Goal: Transaction & Acquisition: Book appointment/travel/reservation

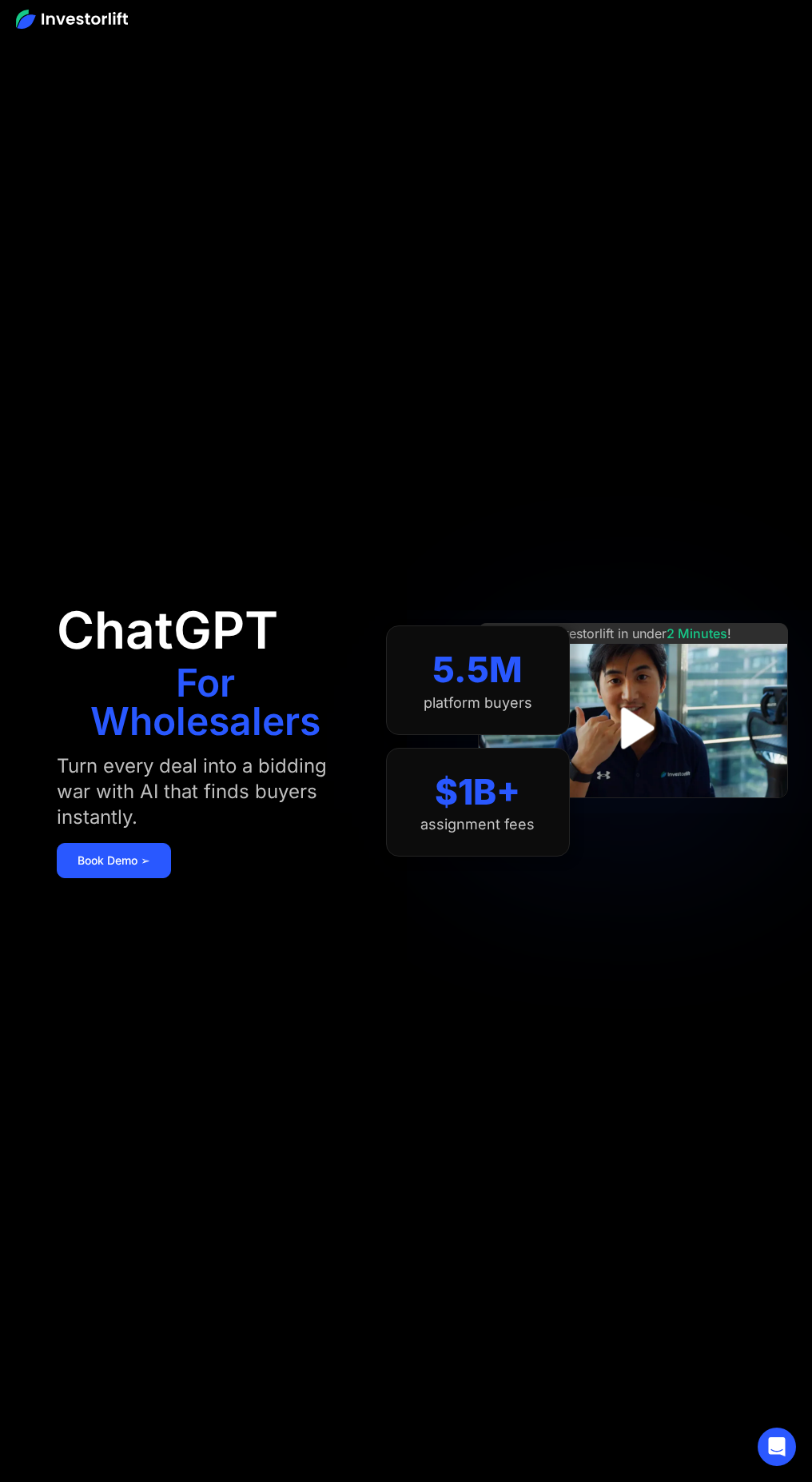
click at [406, 347] on section "5.5M platform buyers $1B+ assignment fees" at bounding box center [478, 741] width 184 height 1386
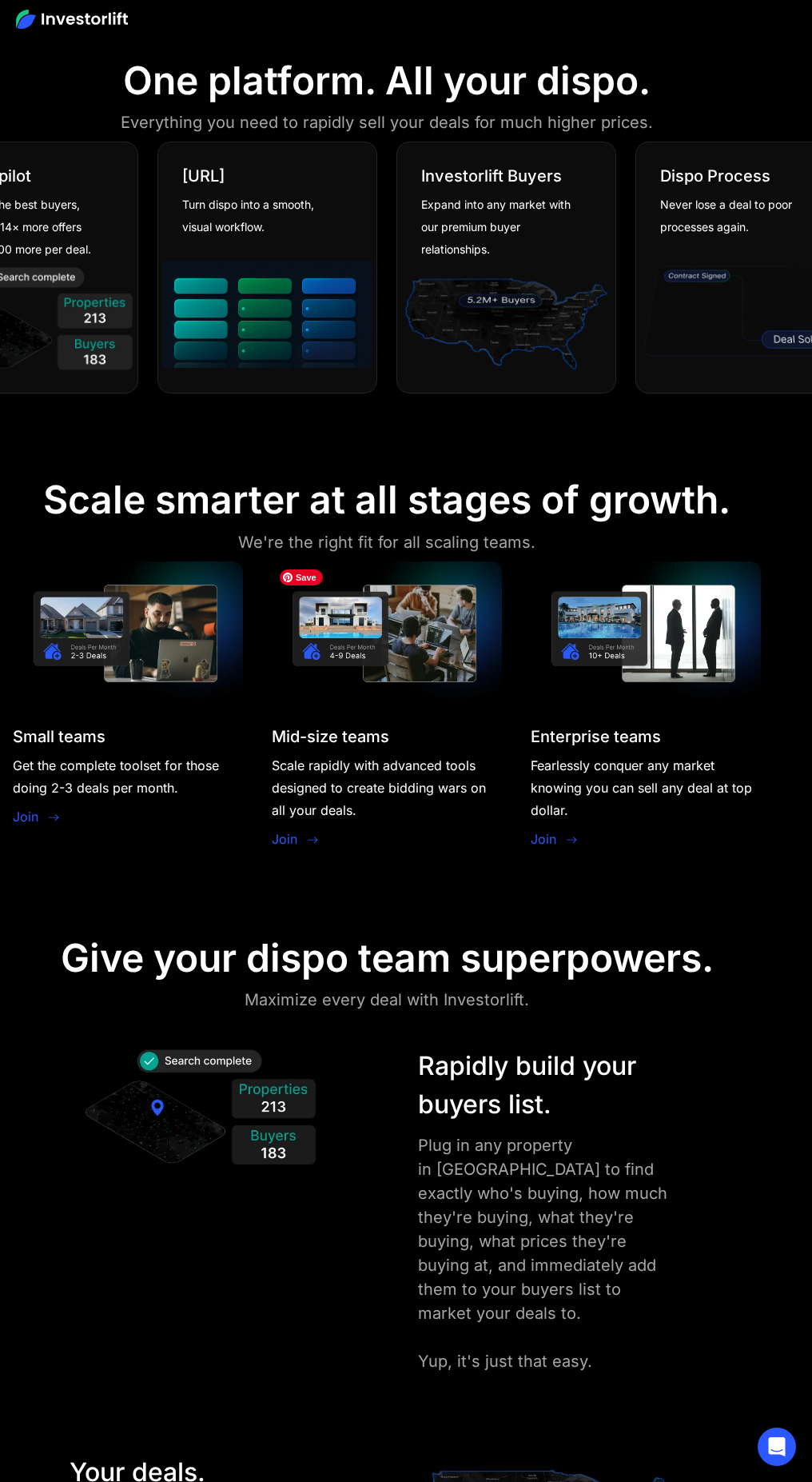
scroll to position [1926, 20]
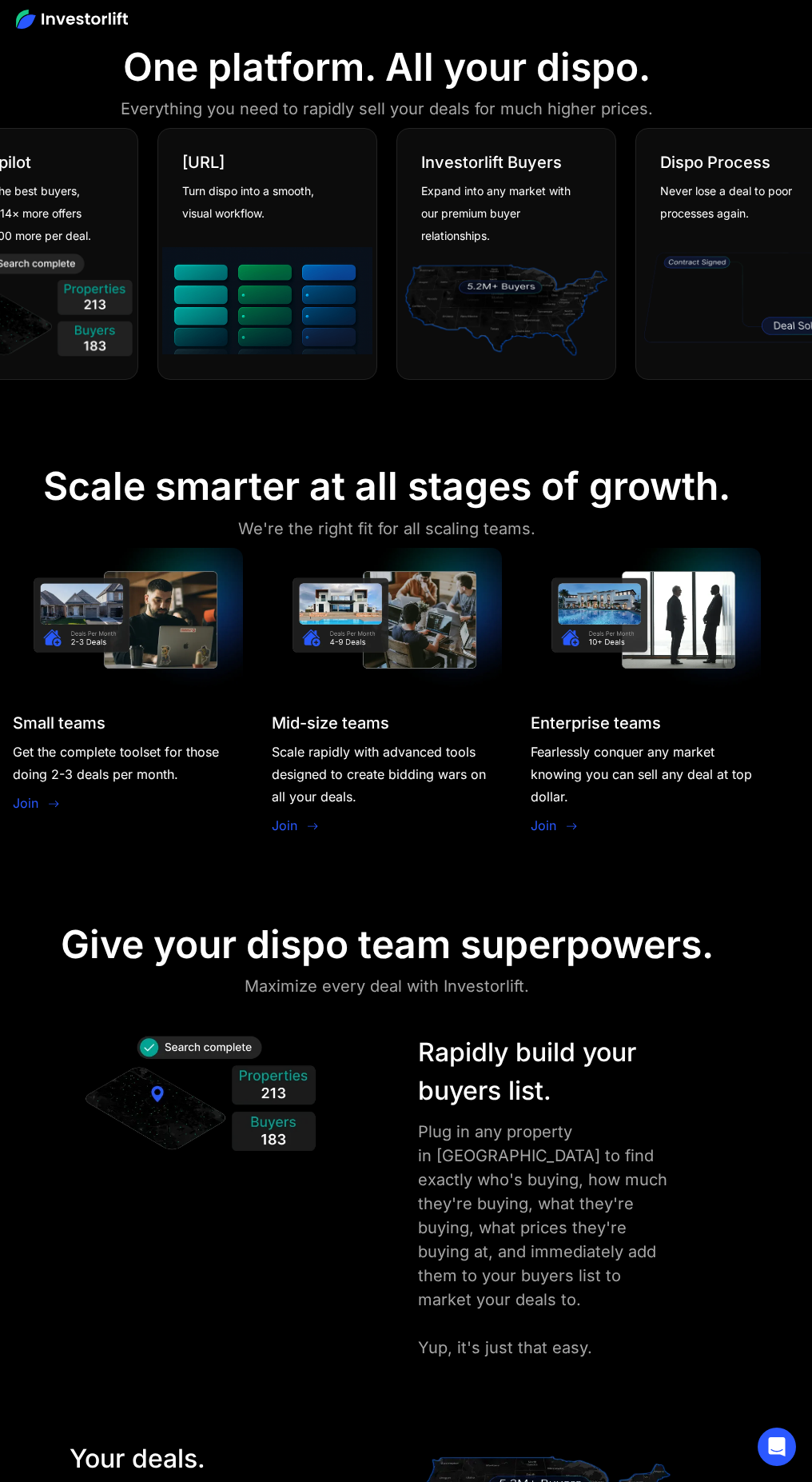
click at [28, 806] on link "Join" at bounding box center [26, 803] width 26 height 20
click at [290, 825] on link "Join" at bounding box center [285, 825] width 26 height 20
click at [2, 394] on section "One platform. All your dispo. Everything you need to rapidly sell your deals fo…" at bounding box center [386, 216] width 812 height 420
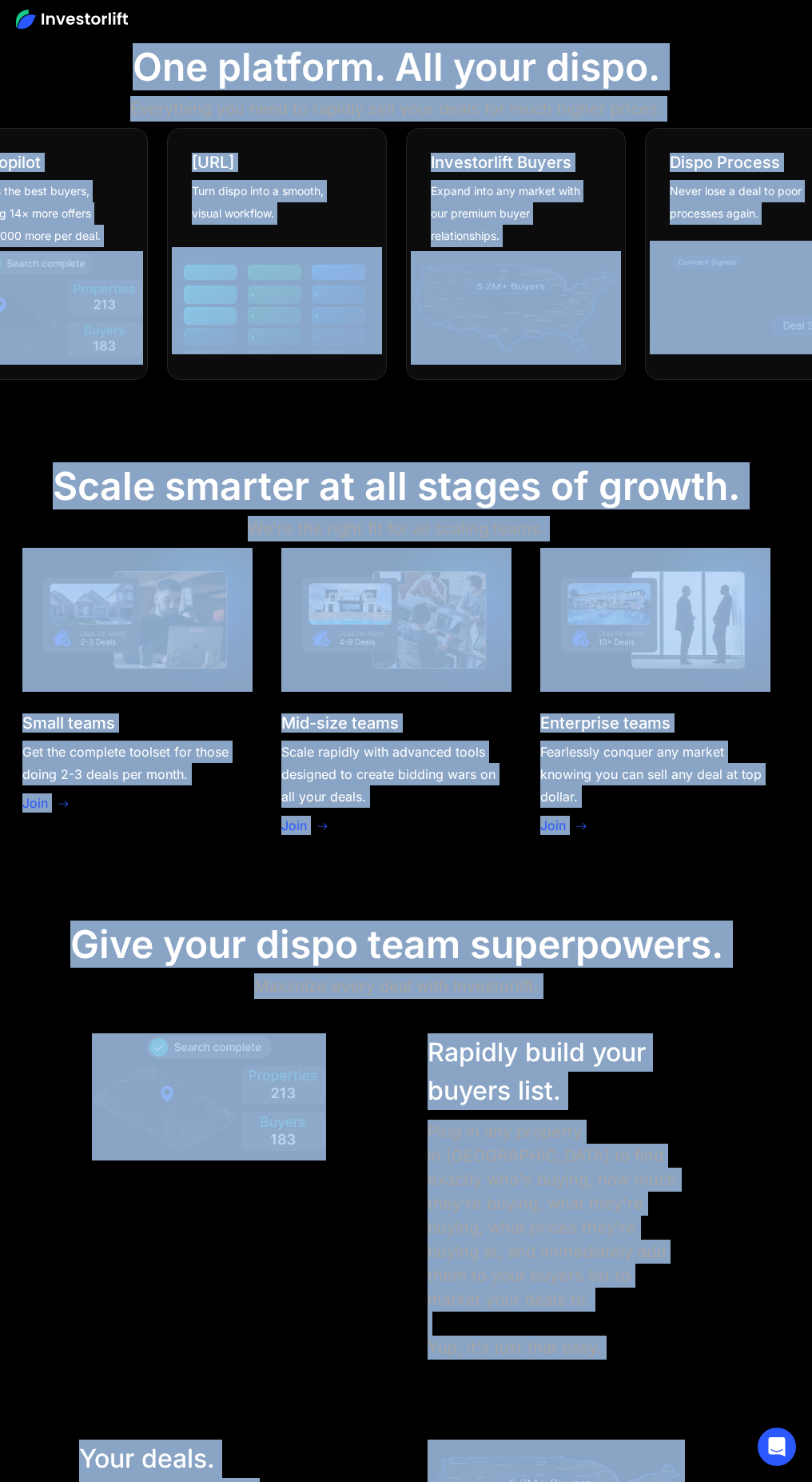
scroll to position [1926, 0]
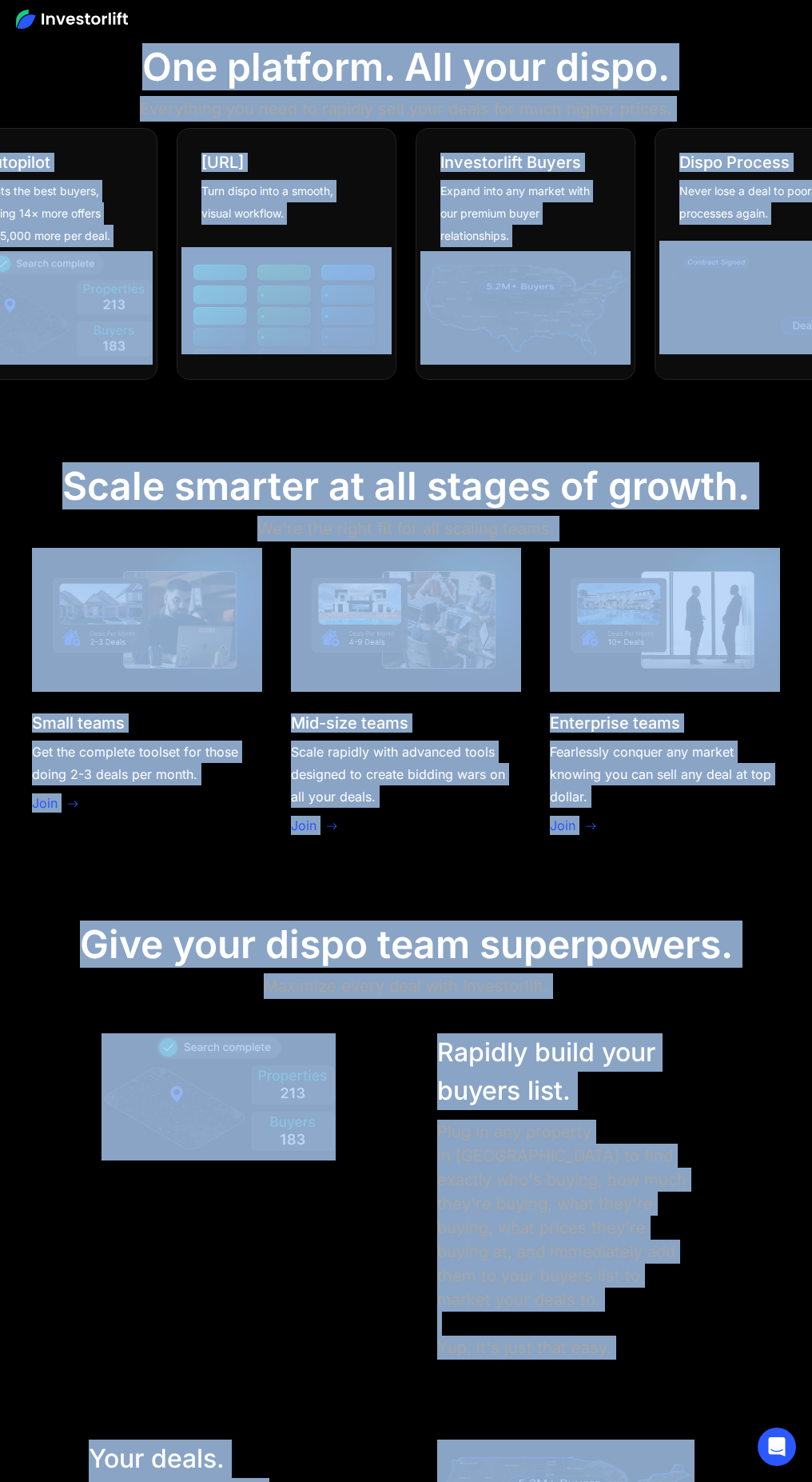
drag, startPoint x: 800, startPoint y: 424, endPoint x: 6, endPoint y: 875, distance: 913.1
click at [622, 447] on section "Scale smarter at all stages of growth. We're the right fit for all scaling team…" at bounding box center [406, 654] width 812 height 458
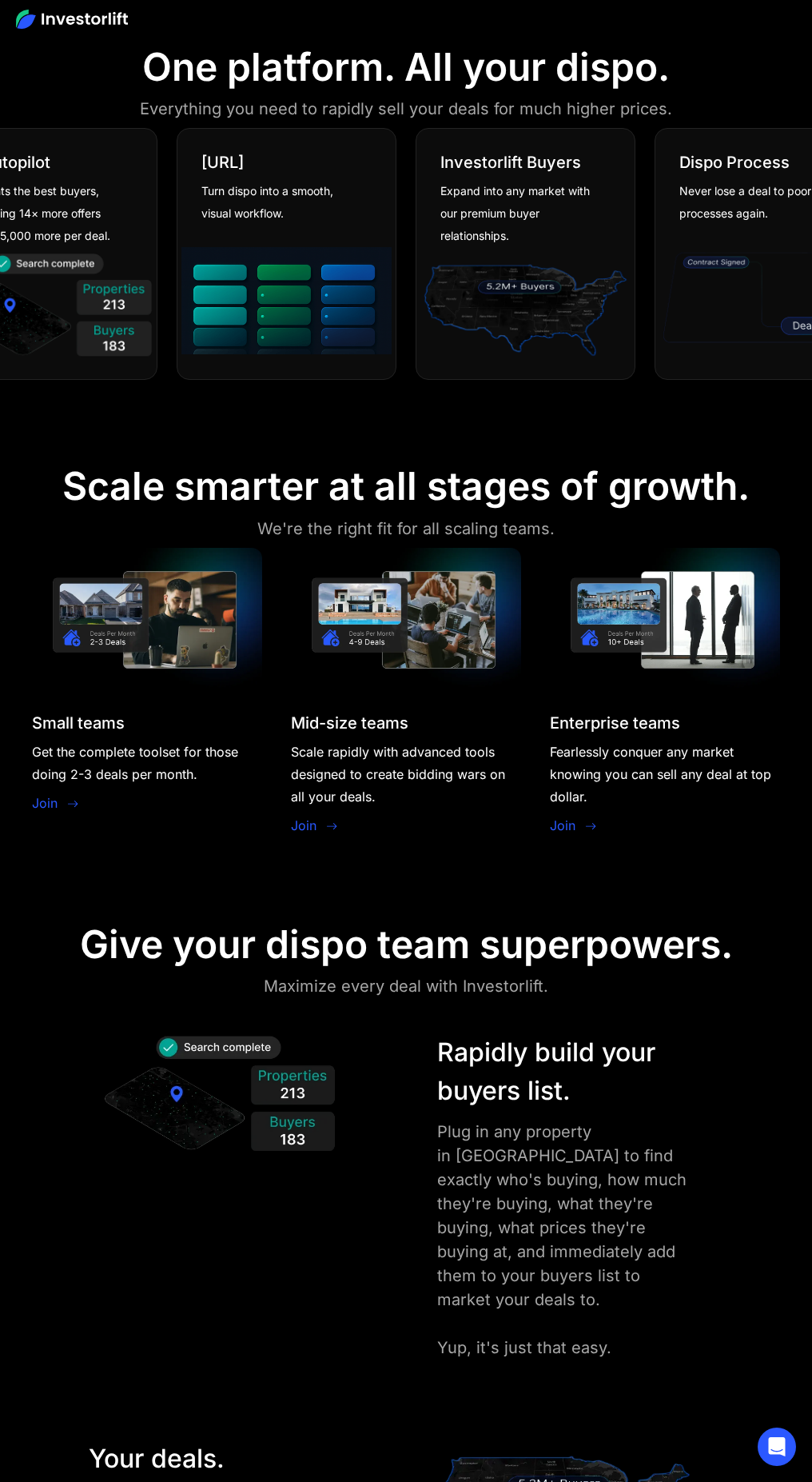
drag, startPoint x: 2, startPoint y: 445, endPoint x: 802, endPoint y: 869, distance: 905.4
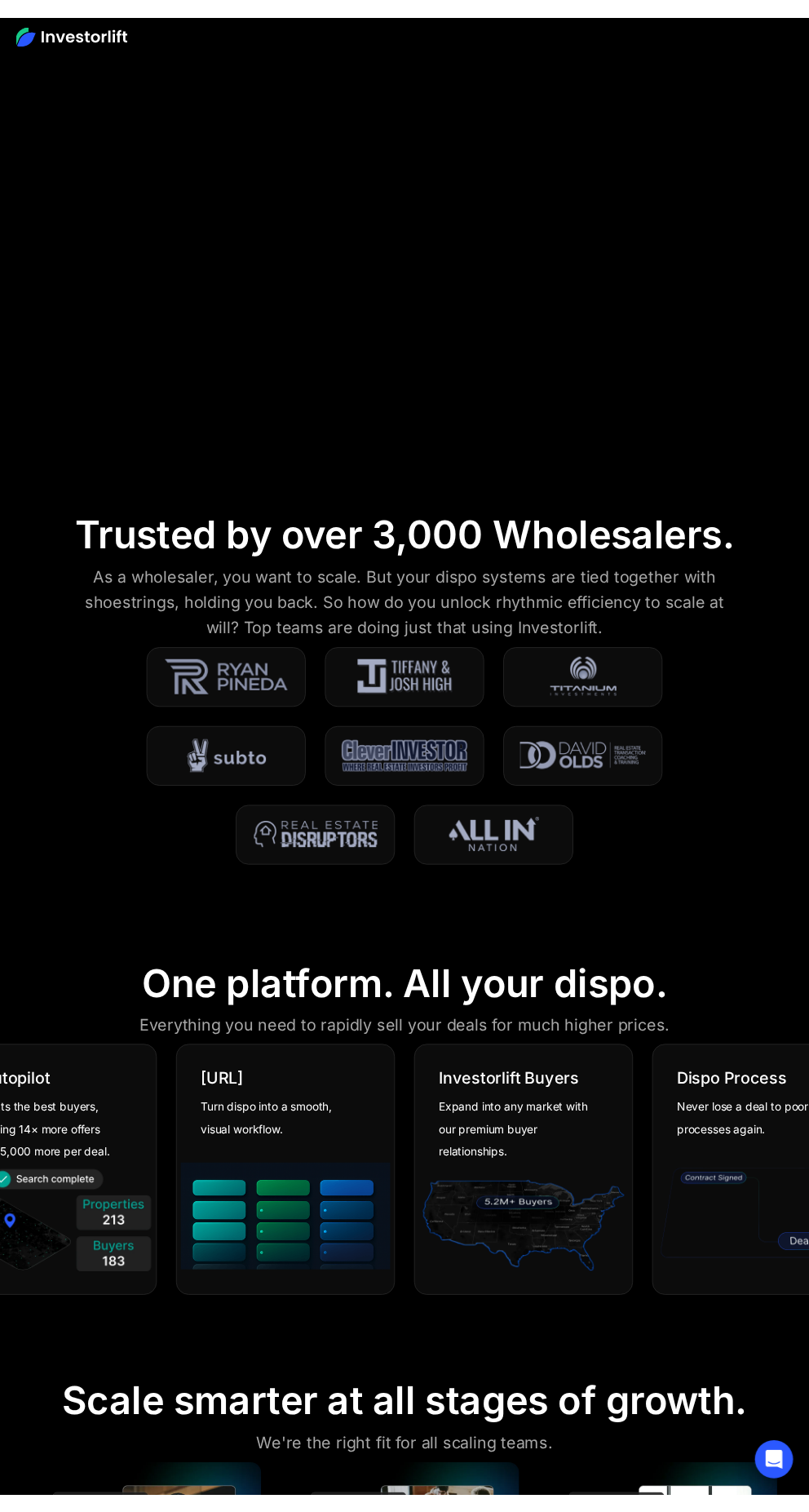
scroll to position [0, 0]
